Goal: Navigation & Orientation: Find specific page/section

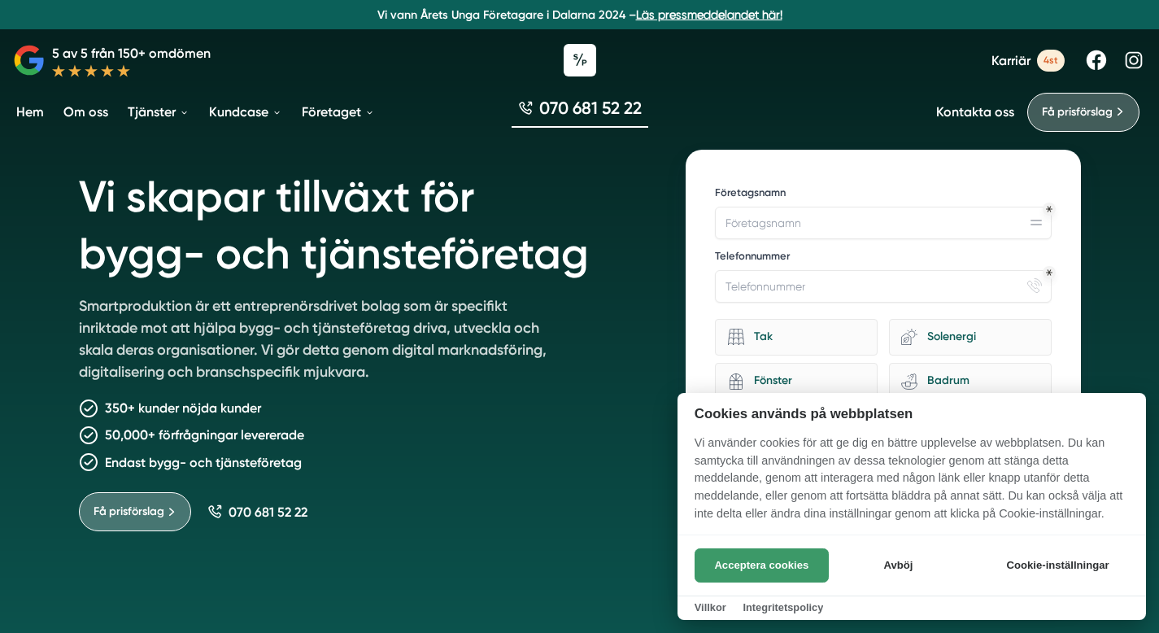
click at [789, 570] on button "Acceptera cookies" at bounding box center [762, 565] width 134 height 34
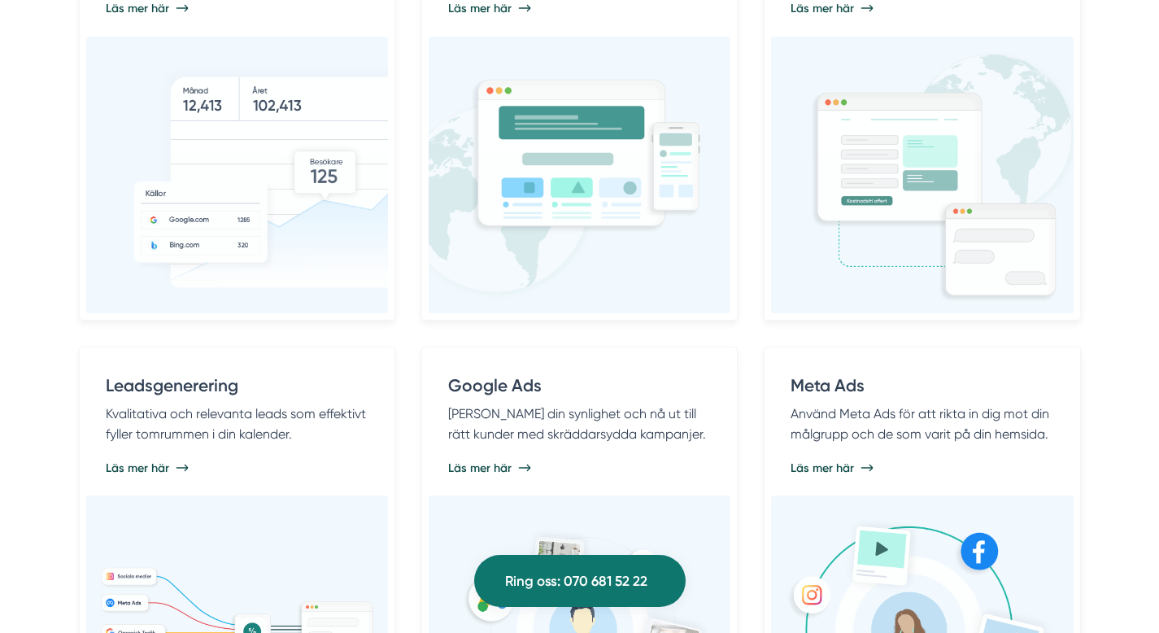
scroll to position [1121, 0]
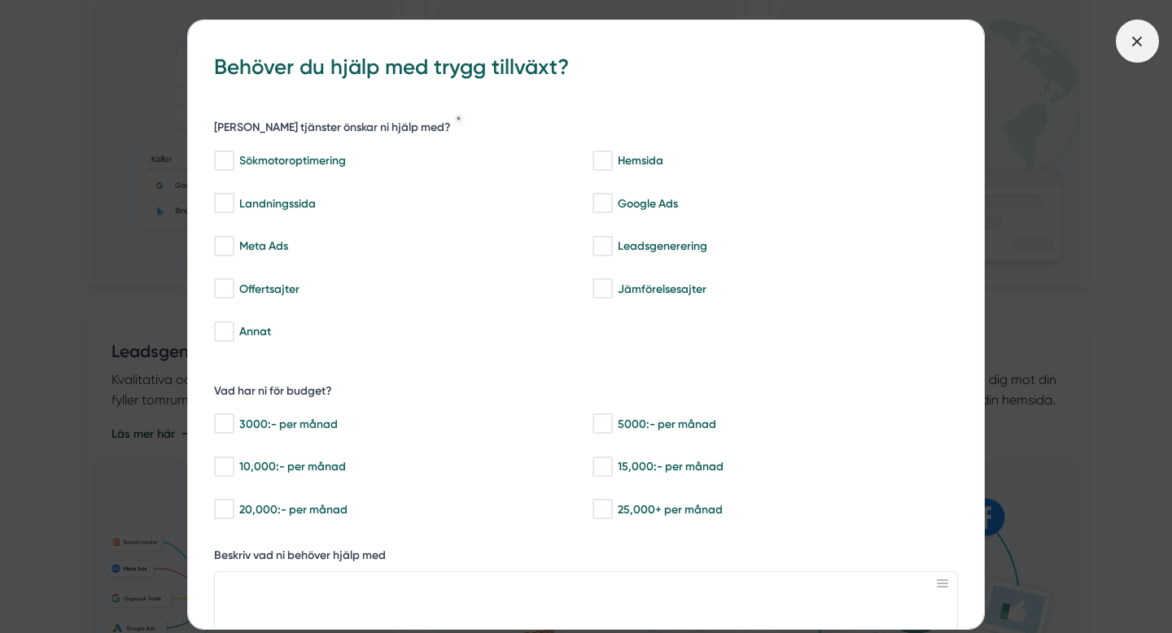
click at [1130, 42] on icon at bounding box center [1137, 42] width 18 height 18
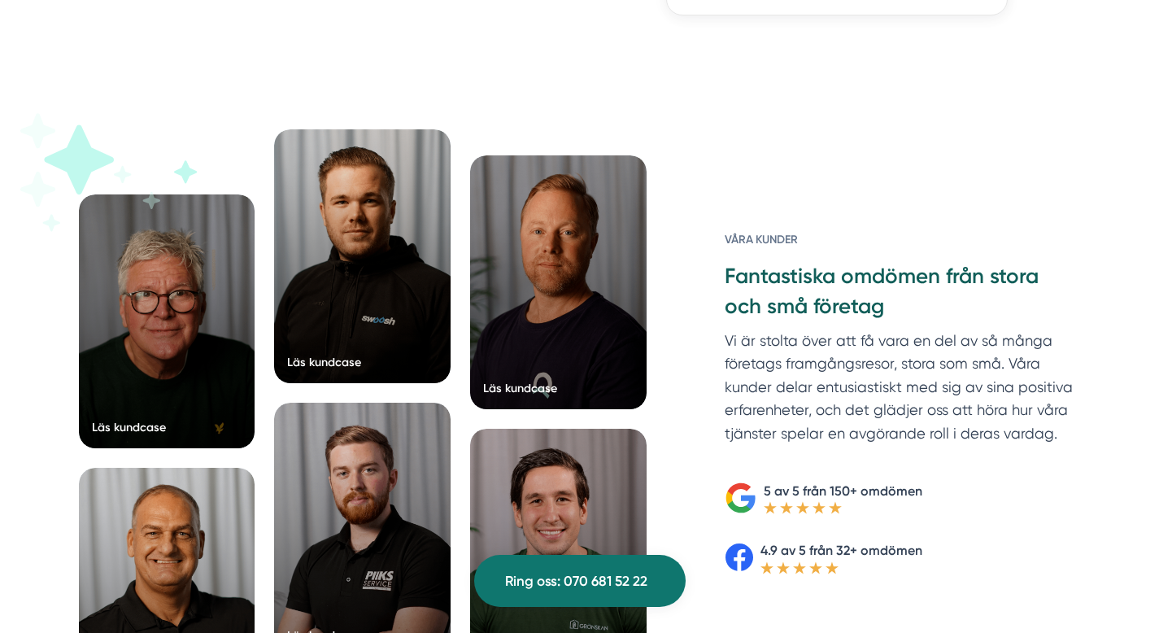
scroll to position [2459, 0]
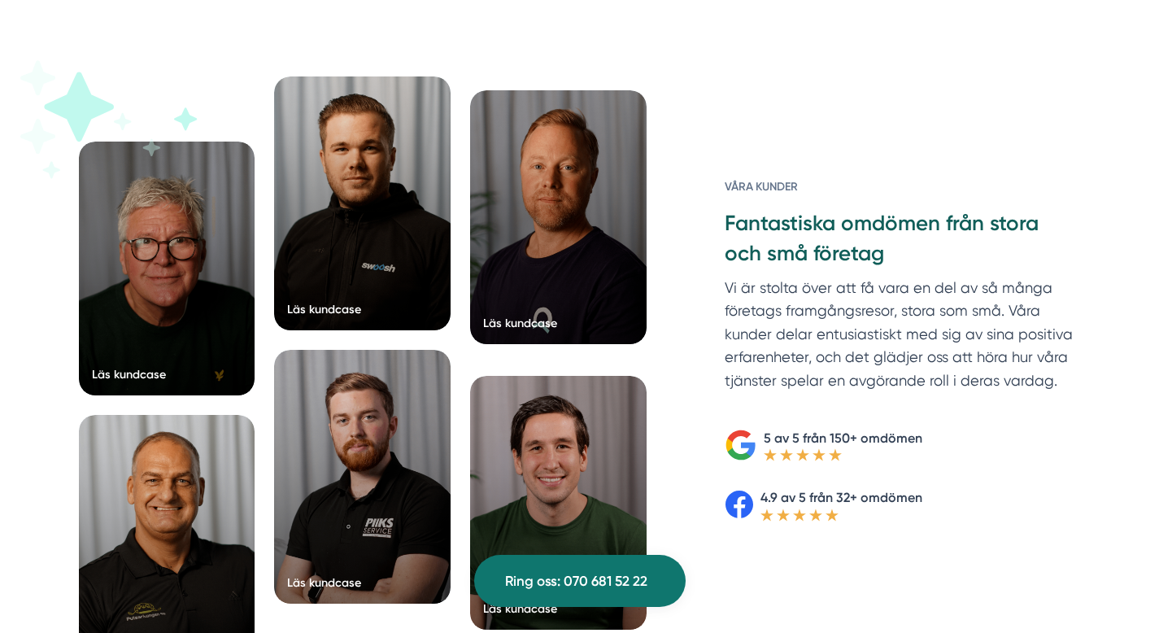
click at [541, 185] on div at bounding box center [558, 217] width 177 height 254
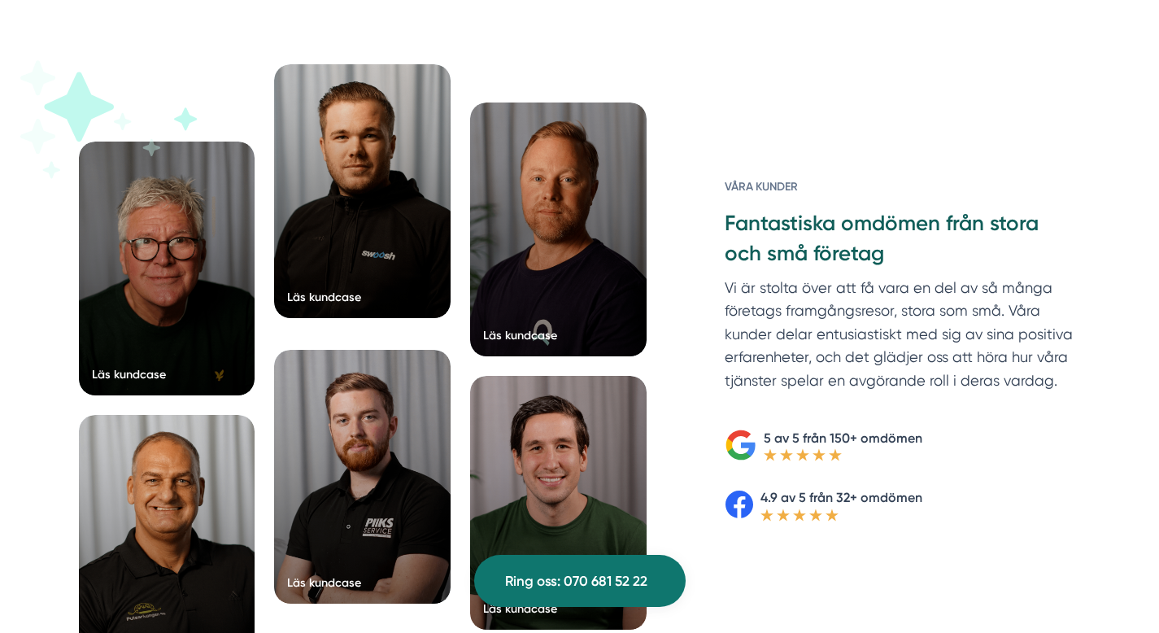
click at [351, 225] on div at bounding box center [362, 191] width 177 height 254
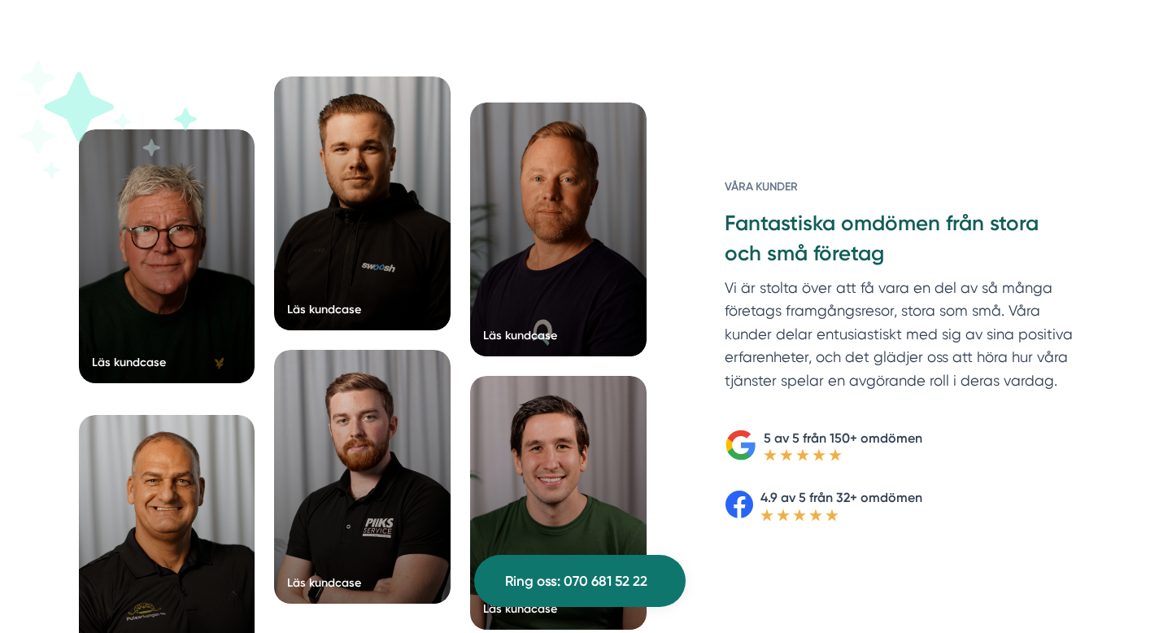
click at [167, 222] on div at bounding box center [167, 256] width 177 height 254
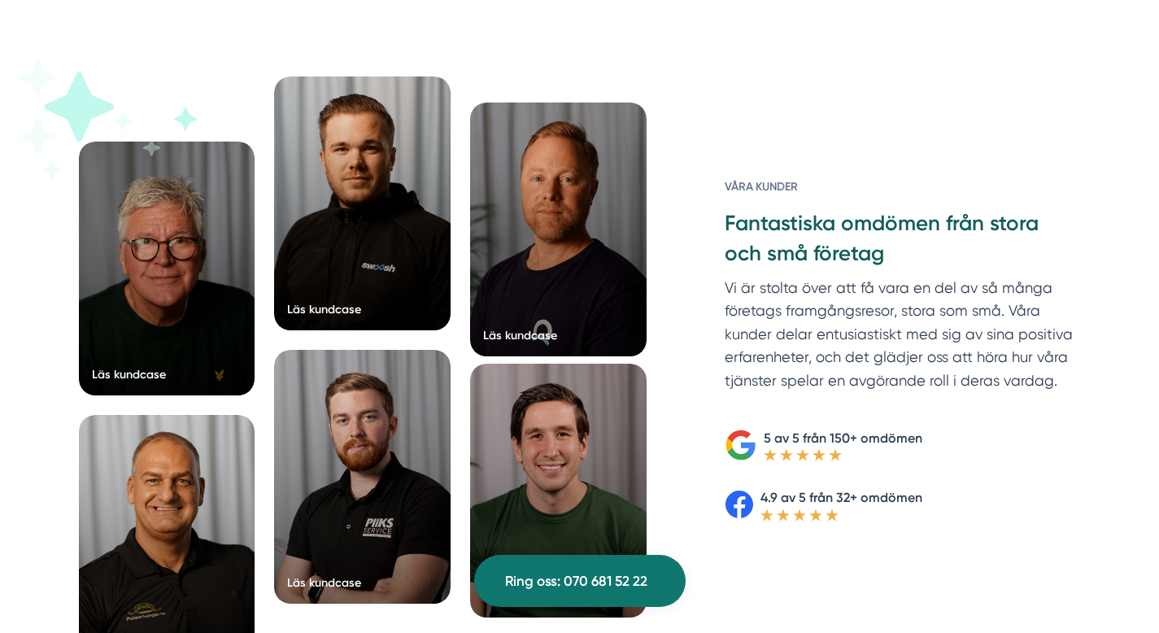
click at [529, 437] on div at bounding box center [558, 491] width 177 height 254
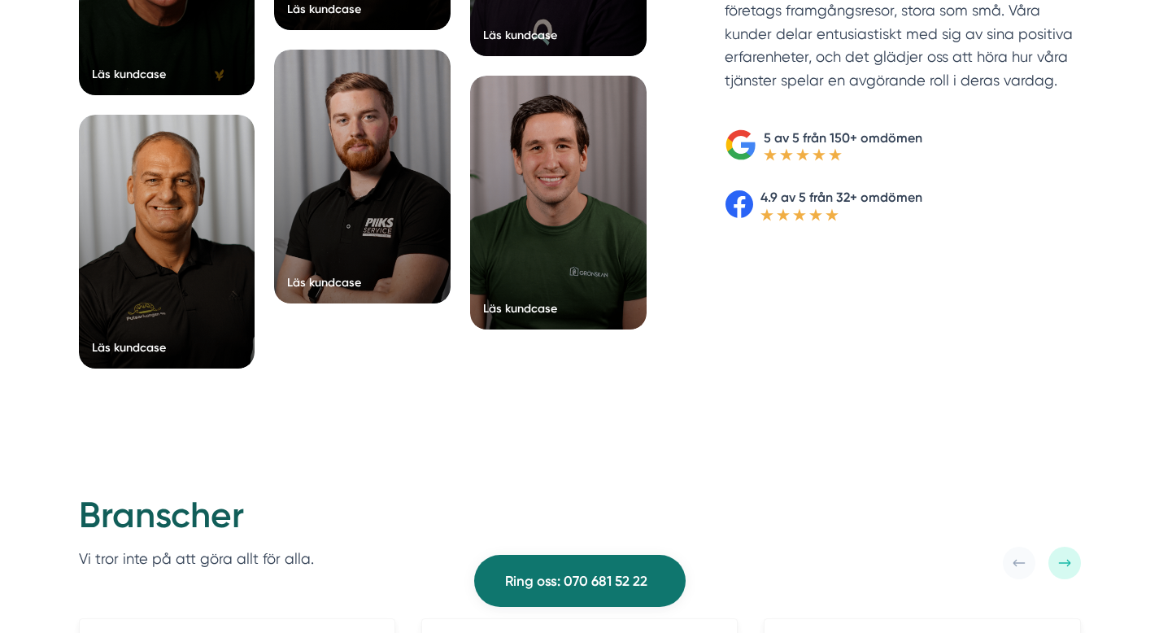
scroll to position [2773, 0]
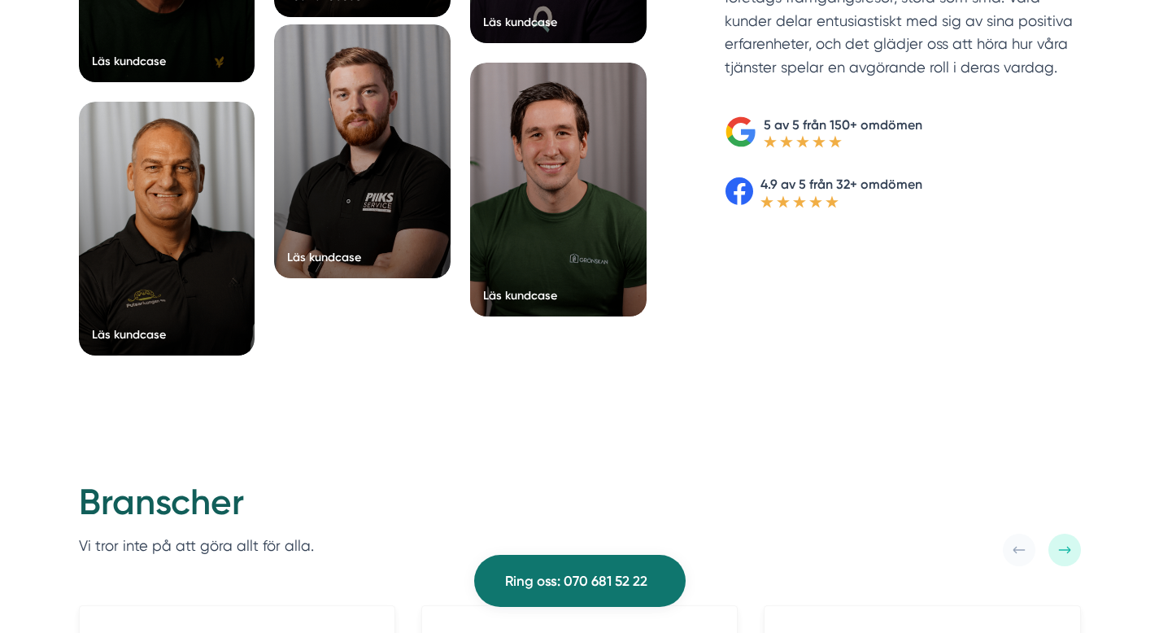
click at [346, 194] on div at bounding box center [362, 151] width 177 height 254
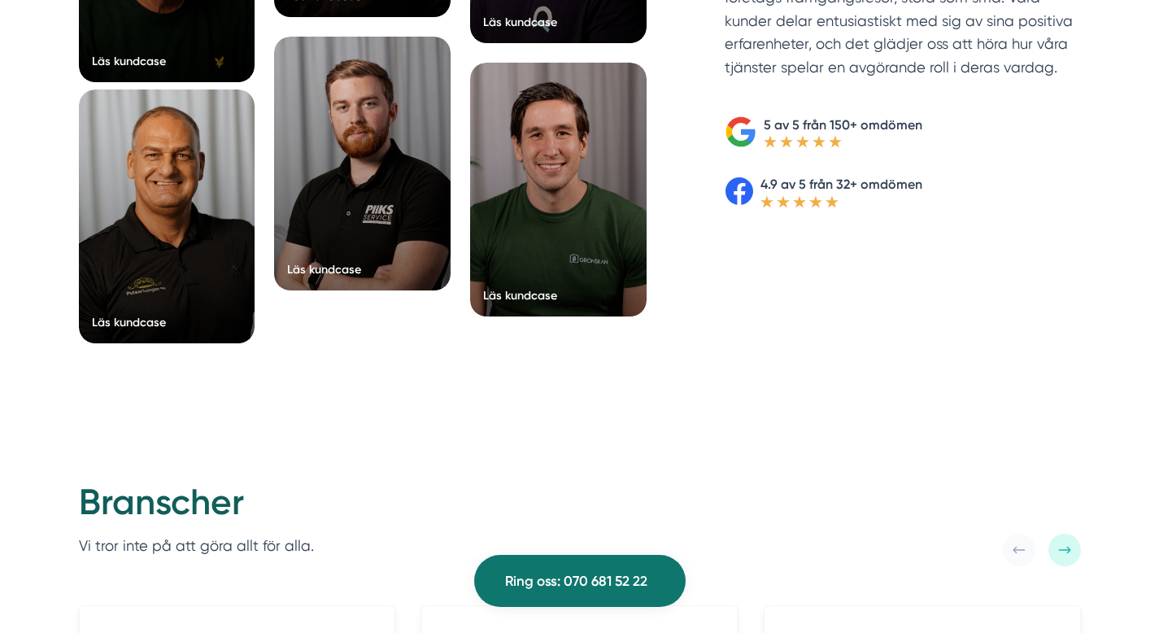
click at [160, 206] on div at bounding box center [167, 216] width 177 height 254
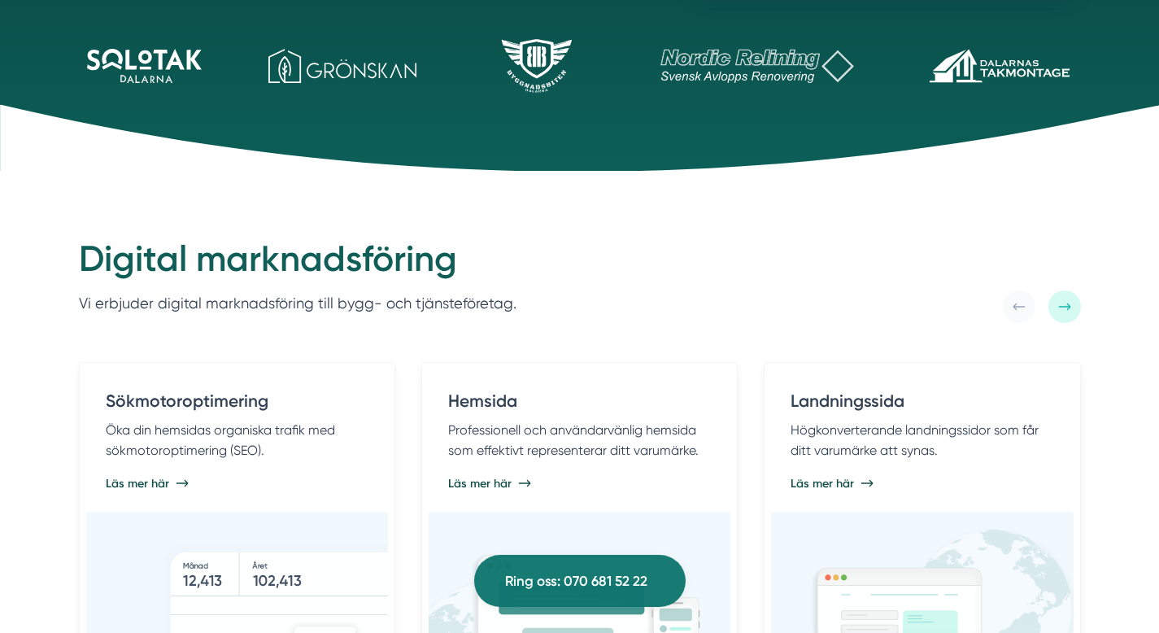
scroll to position [0, 0]
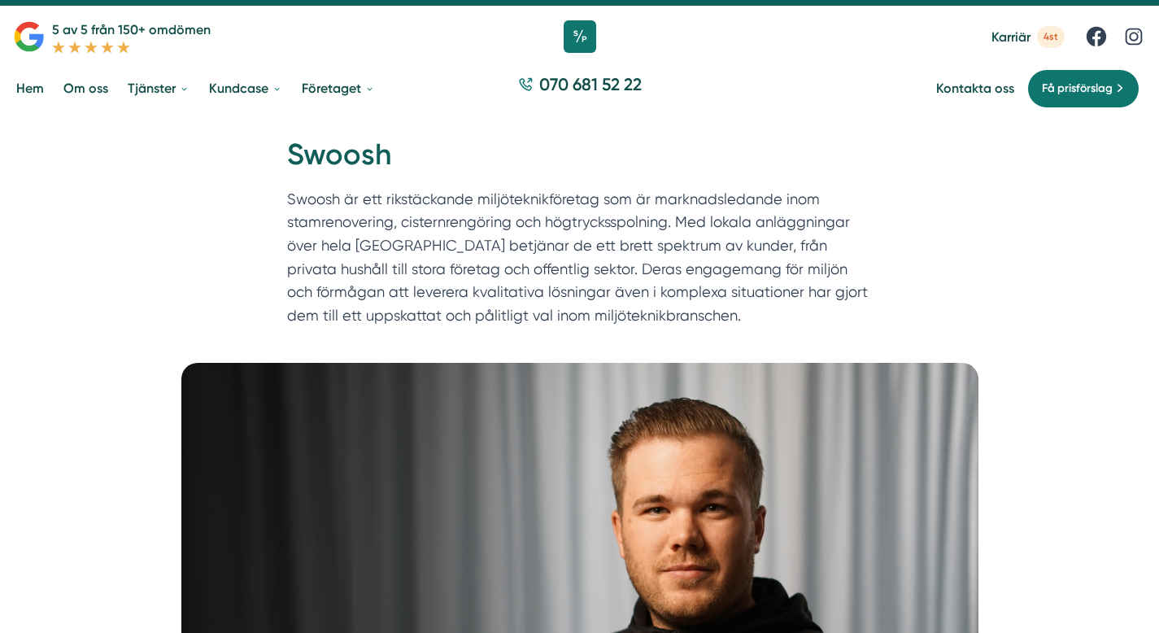
scroll to position [25, 0]
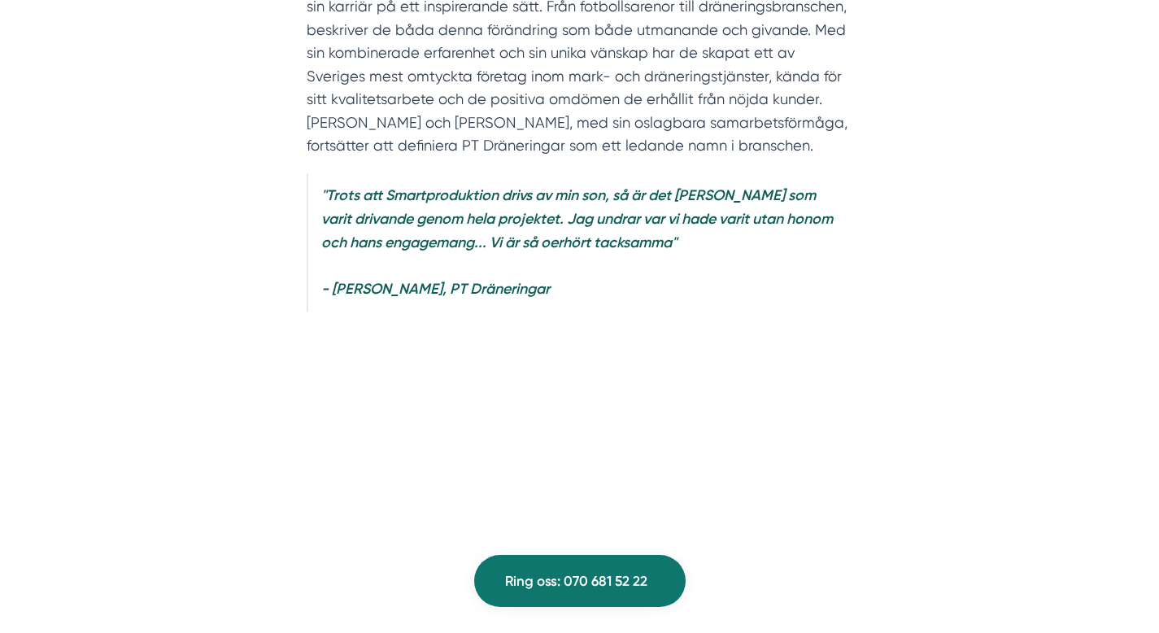
scroll to position [960, 0]
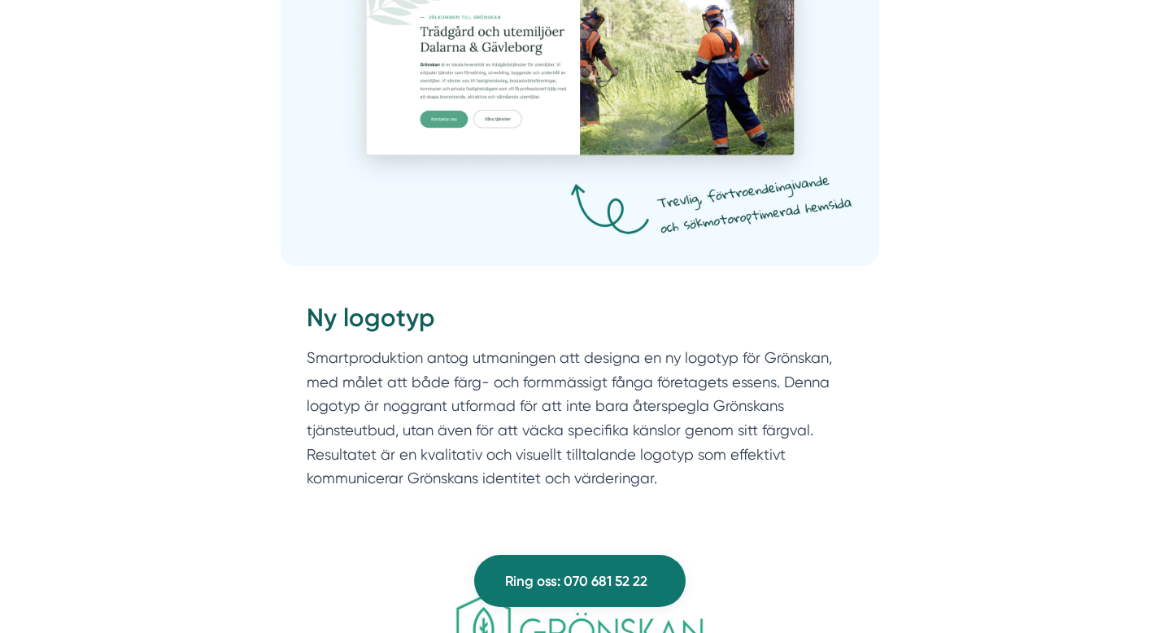
scroll to position [2019, 0]
